Goal: Contribute content

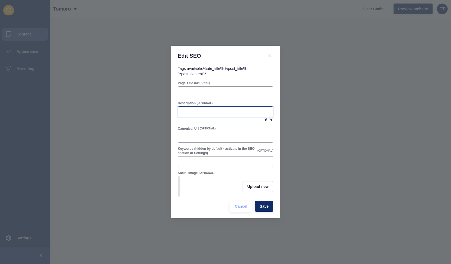
click at [199, 109] on input "Description" at bounding box center [225, 111] width 88 height 5
paste input "Get your home market-ready this spring. Practical, low-cost tips for light, sty…"
type input "Get your home market-ready this spring. Practical, low-cost tips for light, sty…"
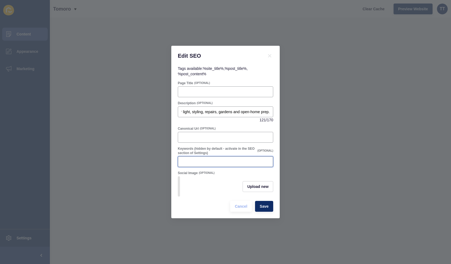
click at [197, 161] on input "Keywords (hidden by default - activate in the SEO section of Settings)" at bounding box center [225, 161] width 88 height 5
paste input "spring selling tips, [GEOGRAPHIC_DATA] real estate, prepare home for sale, decl…"
type input "spring selling tips, [GEOGRAPHIC_DATA] real estate, prepare home for sale, decl…"
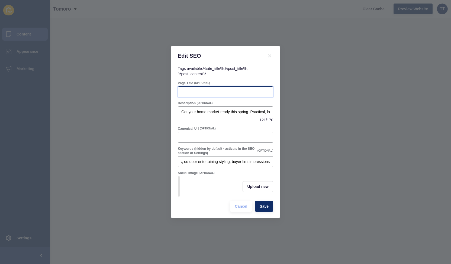
scroll to position [0, 0]
click at [210, 90] on input "Page Title" at bounding box center [225, 91] width 88 height 5
paste input "Spring Selling Tips: 21 Ways to Maximise Your Sale in [GEOGRAPHIC_DATA]"
type input "Spring Selling Tips: 21 Ways to Maximise Your Sale in [GEOGRAPHIC_DATA]"
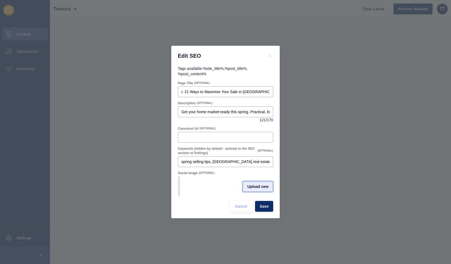
click at [255, 191] on button "Upload new" at bounding box center [258, 186] width 31 height 11
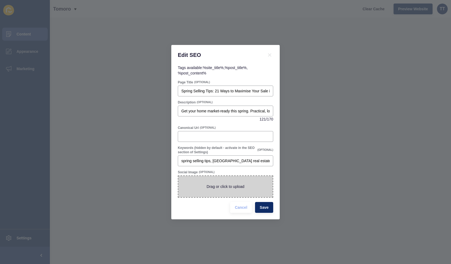
click at [231, 186] on span at bounding box center [225, 186] width 94 height 21
click at [178, 176] on input "Drag or click to upload" at bounding box center [178, 176] width 0 height 0
type input "C:\fakepath\Spring.jpg"
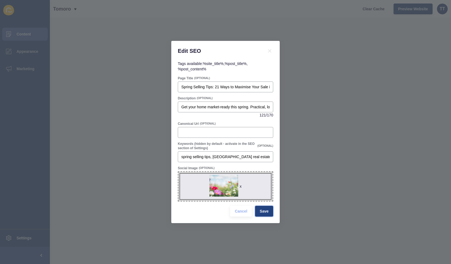
click at [264, 212] on span "Save" at bounding box center [264, 211] width 9 height 5
